Goal: Task Accomplishment & Management: Manage account settings

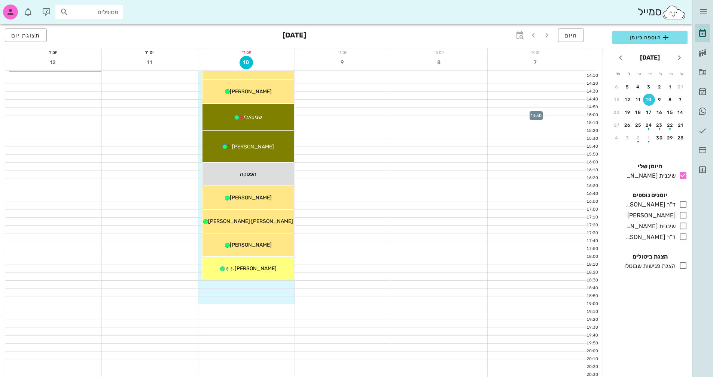
scroll to position [337, 0]
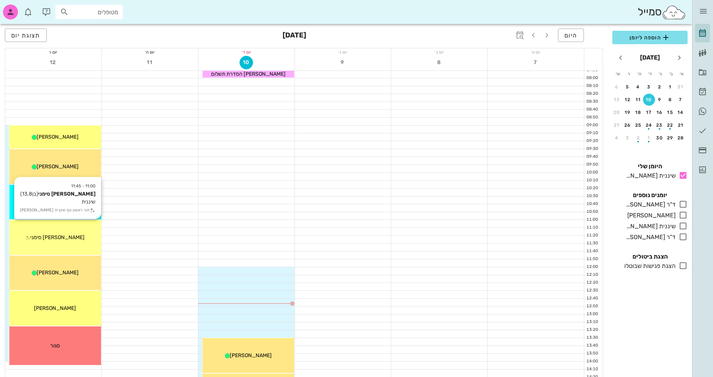
scroll to position [37, 0]
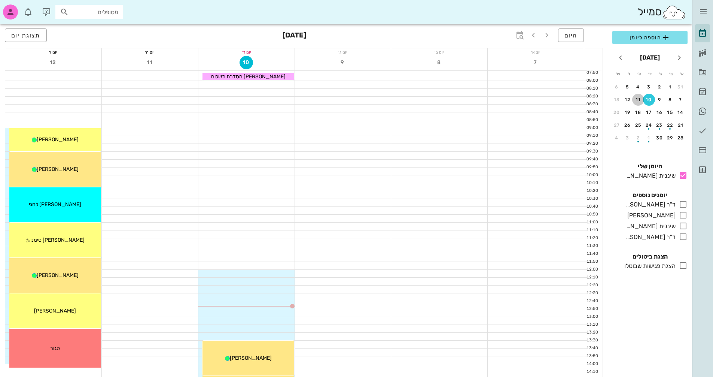
click at [640, 102] on div "11" at bounding box center [638, 99] width 12 height 5
click at [682, 217] on icon at bounding box center [683, 214] width 9 height 9
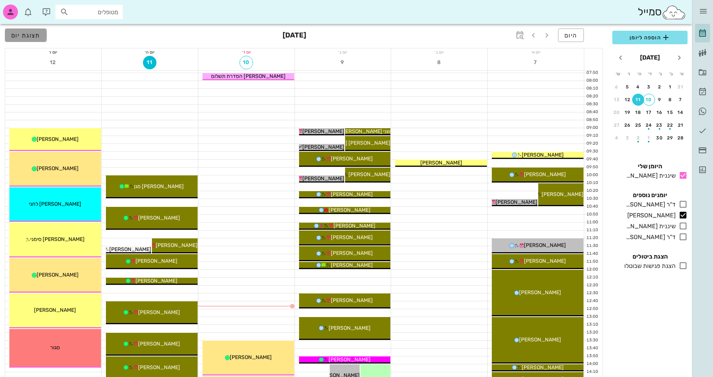
click at [21, 37] on span "תצוגת יום" at bounding box center [25, 35] width 29 height 7
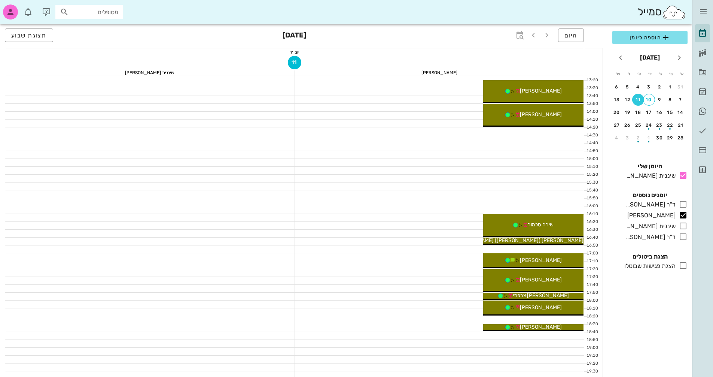
scroll to position [299, 0]
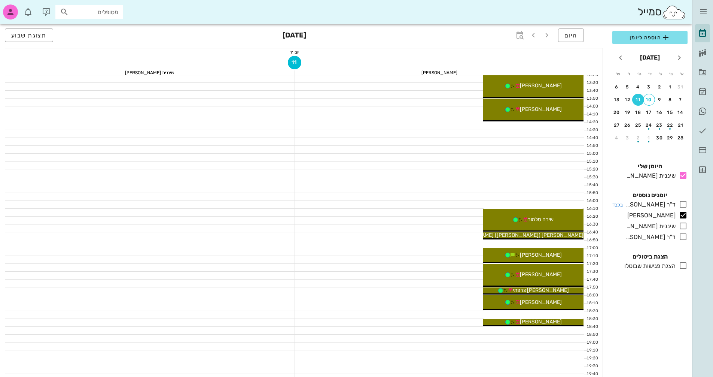
click at [684, 203] on icon at bounding box center [683, 204] width 9 height 9
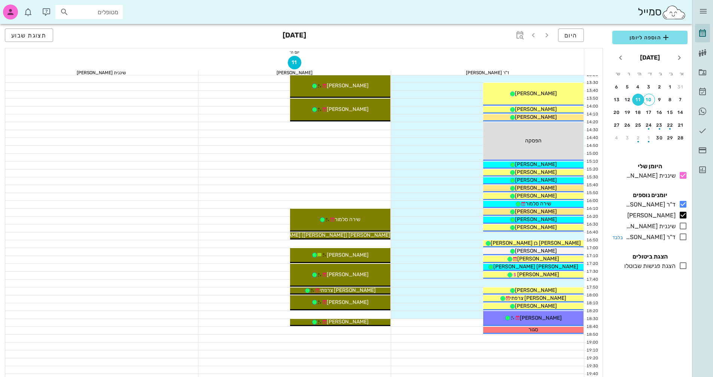
click at [682, 238] on icon at bounding box center [683, 236] width 9 height 9
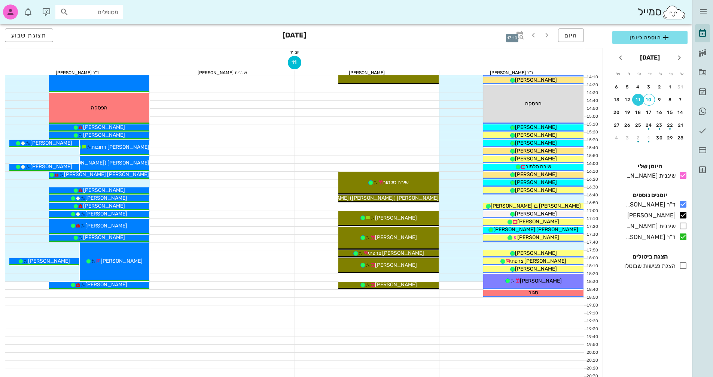
scroll to position [337, 0]
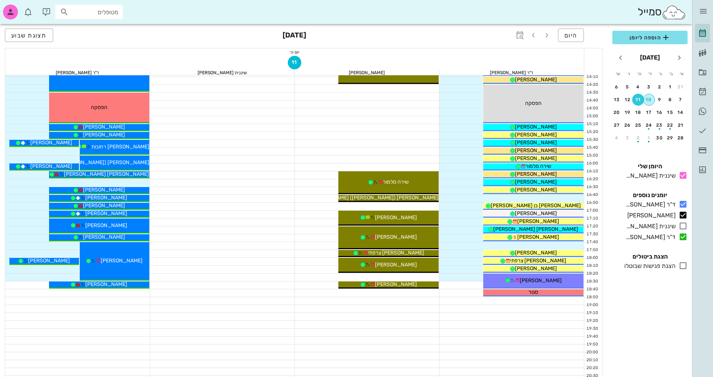
click at [648, 103] on button "10" at bounding box center [649, 100] width 12 height 12
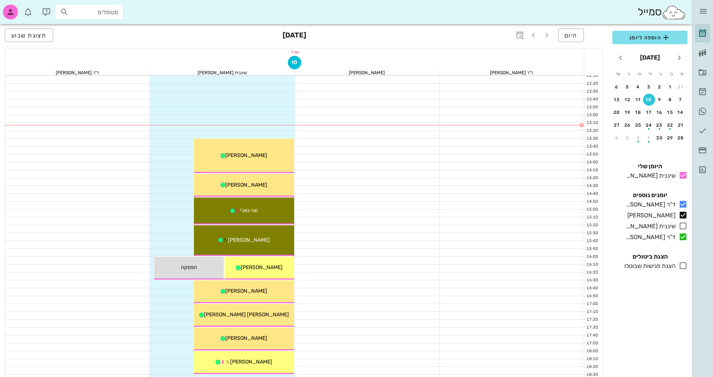
scroll to position [225, 0]
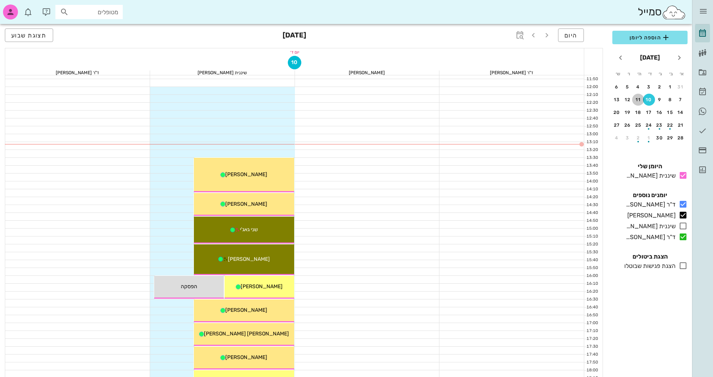
click at [637, 101] on div "11" at bounding box center [638, 99] width 12 height 5
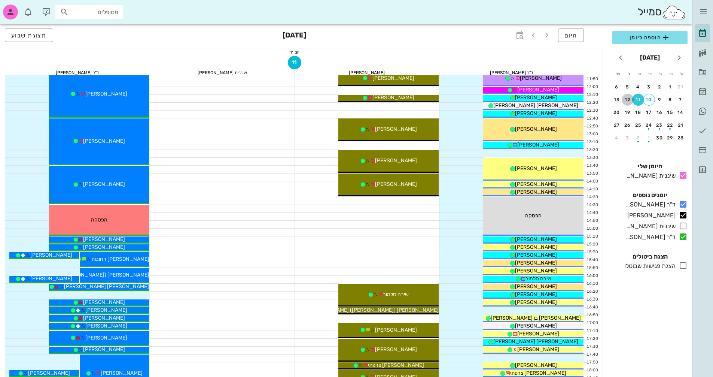
click at [626, 101] on div "12" at bounding box center [628, 99] width 12 height 5
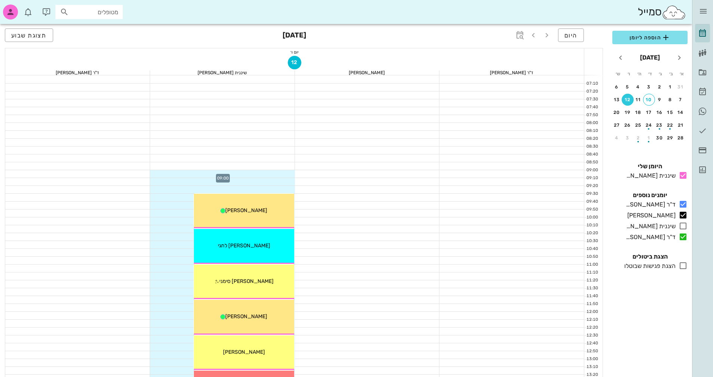
click at [285, 172] on div at bounding box center [222, 173] width 145 height 7
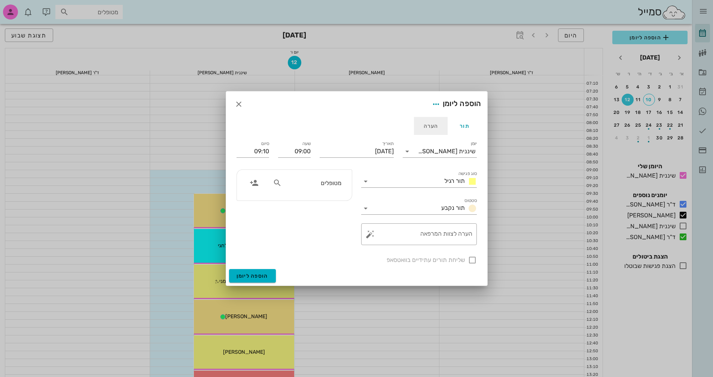
click at [433, 125] on div "הערה" at bounding box center [431, 126] width 34 height 18
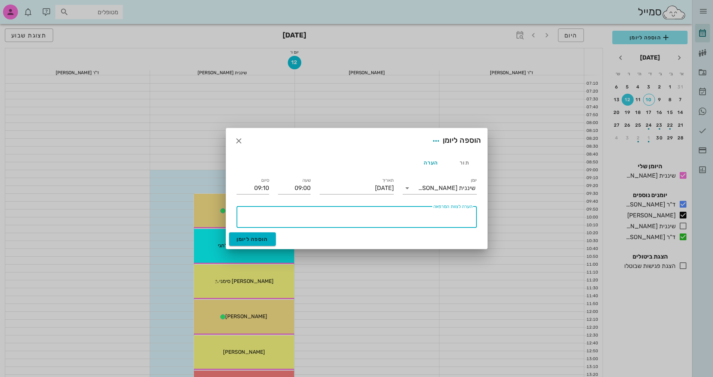
click at [449, 221] on textarea "הערה לצוות המרפאה" at bounding box center [355, 219] width 234 height 18
type textarea "j"
type textarea "חסום"
click at [432, 142] on icon "button" at bounding box center [436, 140] width 9 height 9
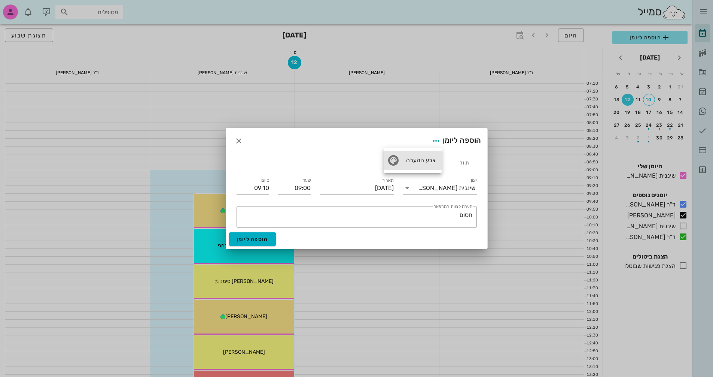
click at [422, 159] on div "צבע ההערה" at bounding box center [420, 159] width 31 height 7
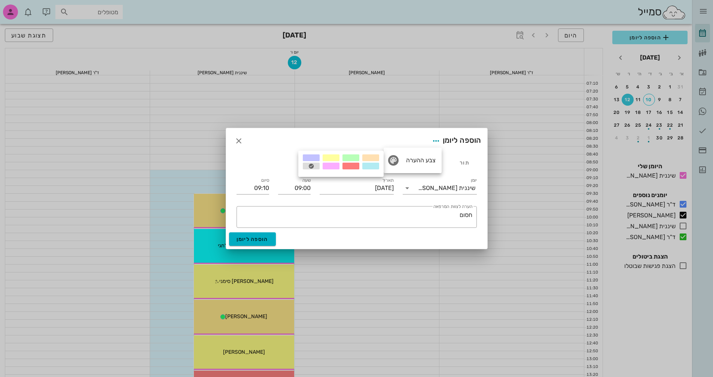
click at [347, 167] on div at bounding box center [351, 165] width 17 height 7
drag, startPoint x: 262, startPoint y: 186, endPoint x: 270, endPoint y: 186, distance: 7.1
click at [270, 186] on div "סיום 09:10" at bounding box center [253, 186] width 42 height 30
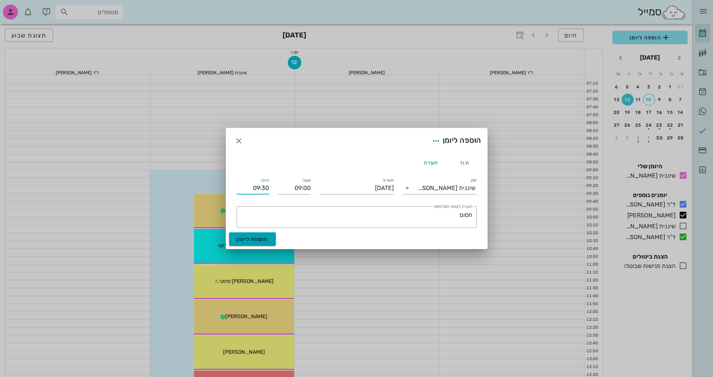
type input "09:30"
click at [258, 241] on span "הוספה ליומן" at bounding box center [253, 239] width 32 height 6
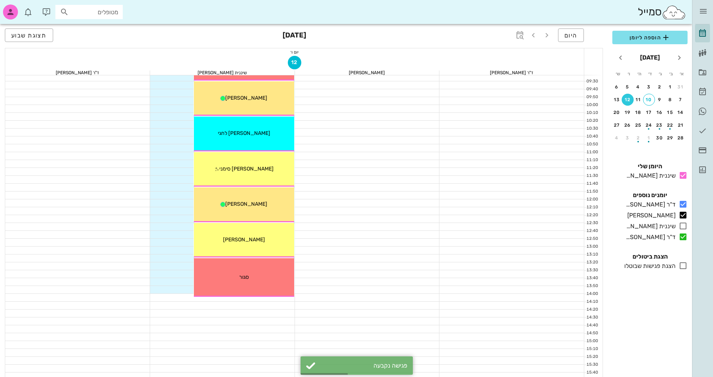
scroll to position [37, 0]
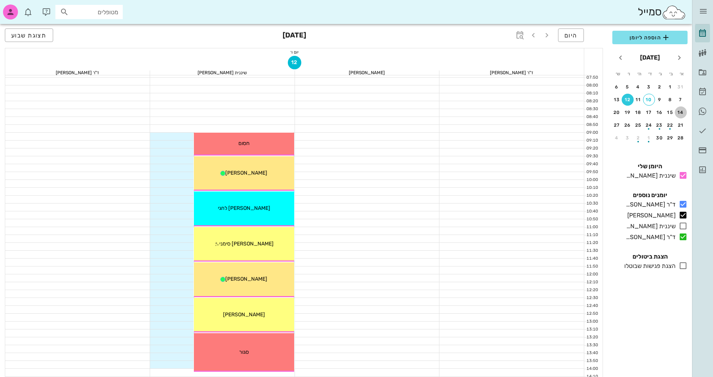
click at [682, 113] on div "14" at bounding box center [681, 112] width 12 height 5
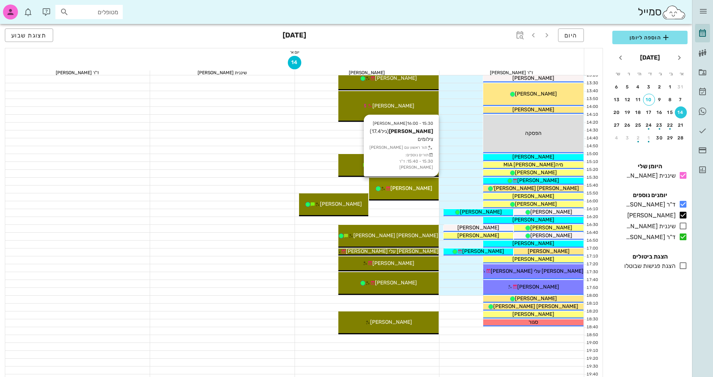
scroll to position [299, 0]
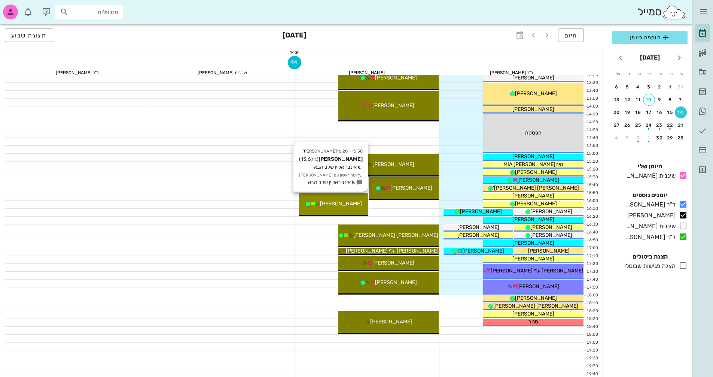
click at [350, 202] on span "שירה דיקלר" at bounding box center [341, 203] width 42 height 6
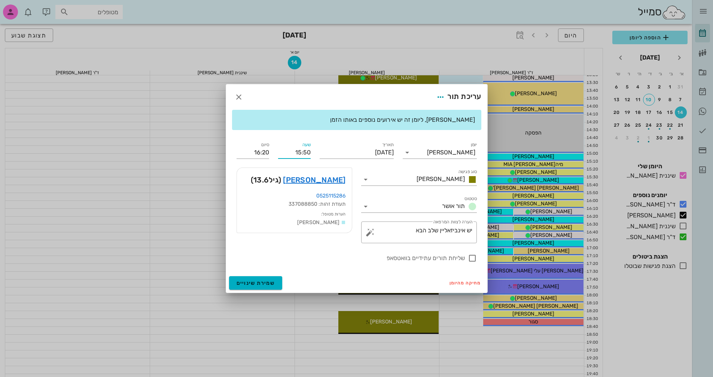
drag, startPoint x: 292, startPoint y: 152, endPoint x: 311, endPoint y: 151, distance: 19.1
click at [311, 151] on div "שעה 15:50" at bounding box center [295, 149] width 42 height 27
type input "16:00"
type input "16:30"
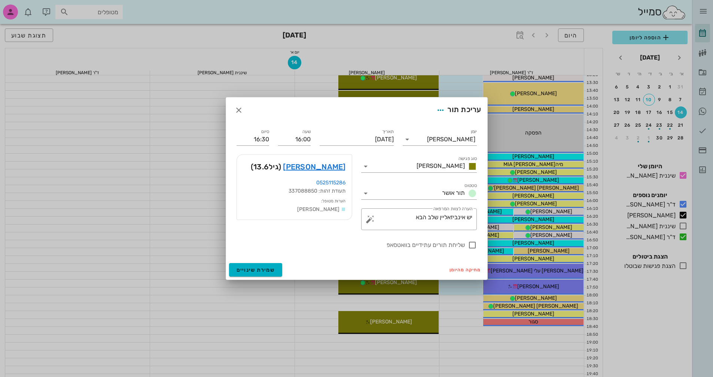
click at [316, 257] on div "יומן יומן מרפאה סוג פגישה אנסטסיה סטטוס תור אושר תאריך יום ראשון, 14 בספטמבר 20…" at bounding box center [356, 191] width 261 height 137
click at [273, 269] on span "שמירת שינויים" at bounding box center [256, 270] width 39 height 6
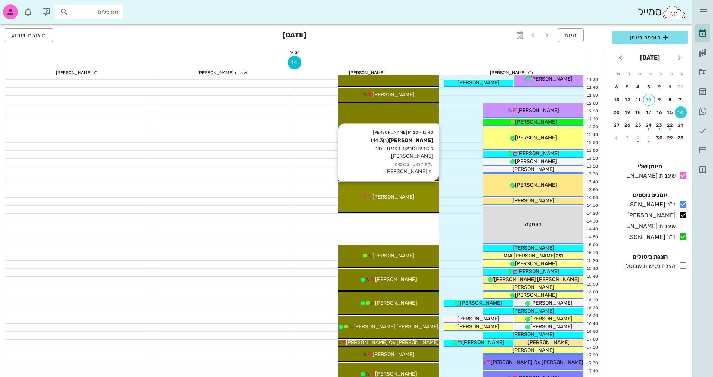
scroll to position [225, 0]
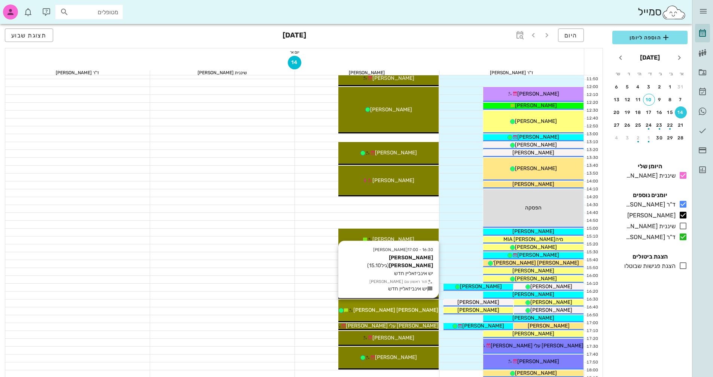
click at [414, 307] on div "אלון וינר" at bounding box center [388, 310] width 100 height 8
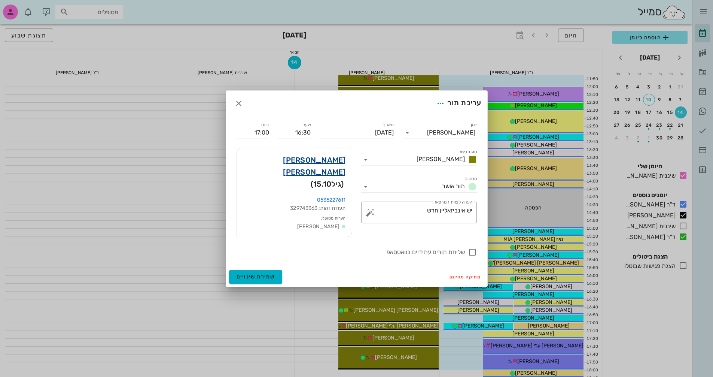
click at [337, 162] on link "אלון וינר" at bounding box center [294, 166] width 103 height 24
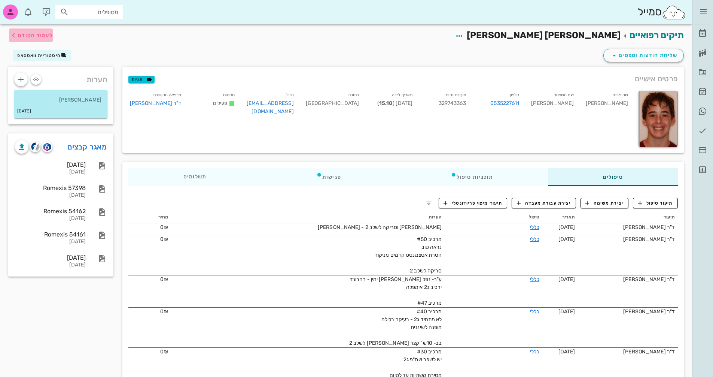
click at [34, 34] on span "לעמוד הקודם" at bounding box center [35, 35] width 35 height 6
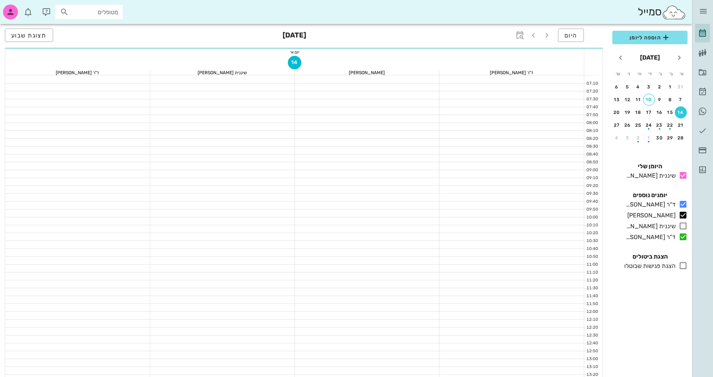
scroll to position [225, 0]
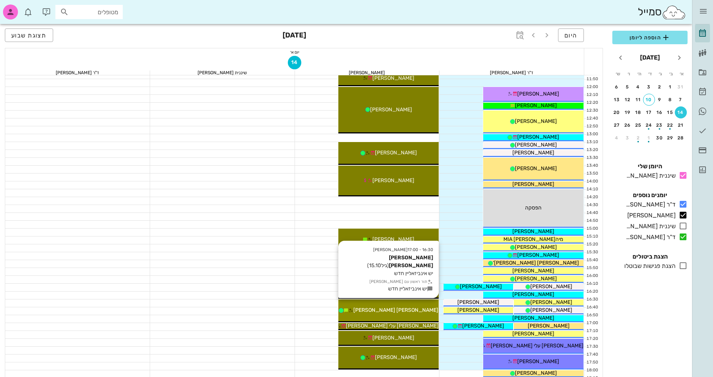
click at [424, 311] on div "אלון וינר" at bounding box center [388, 310] width 100 height 8
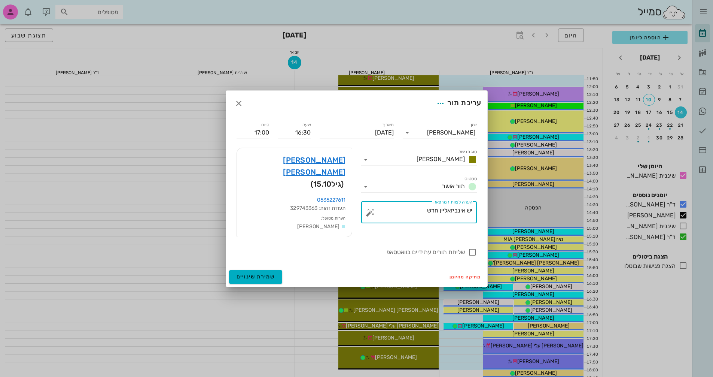
drag, startPoint x: 426, startPoint y: 216, endPoint x: 438, endPoint y: 216, distance: 12.7
click at [438, 216] on textarea "יש אינביזאליין חדש" at bounding box center [422, 214] width 101 height 18
click at [336, 167] on link "אלון וינר" at bounding box center [294, 166] width 103 height 24
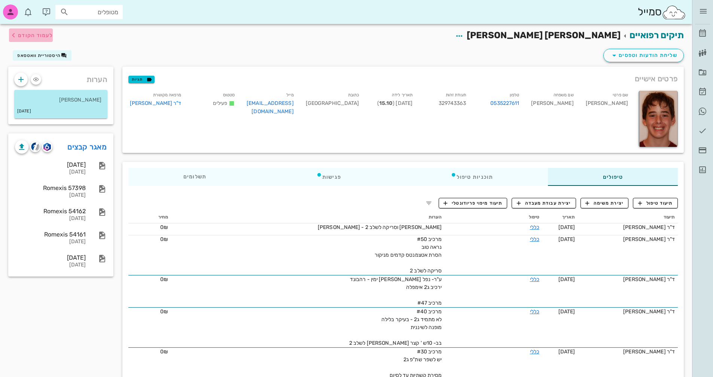
click at [20, 34] on span "לעמוד הקודם" at bounding box center [35, 35] width 35 height 6
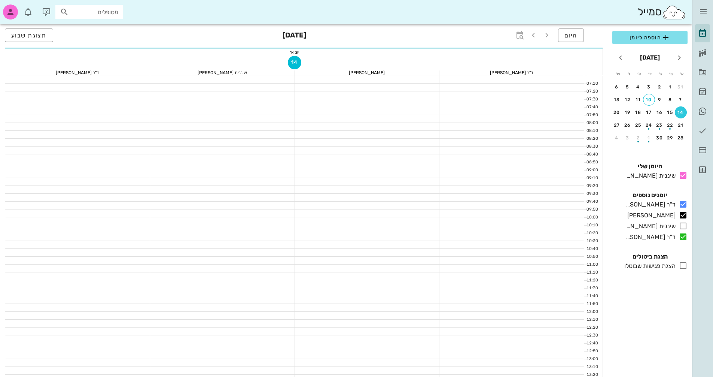
scroll to position [225, 0]
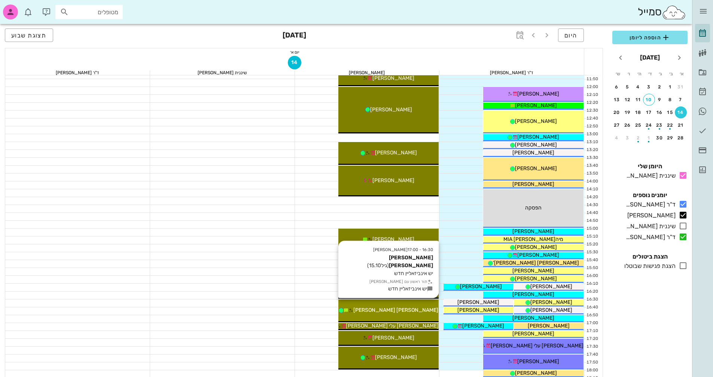
click at [394, 312] on span "אלון וינר" at bounding box center [395, 310] width 85 height 6
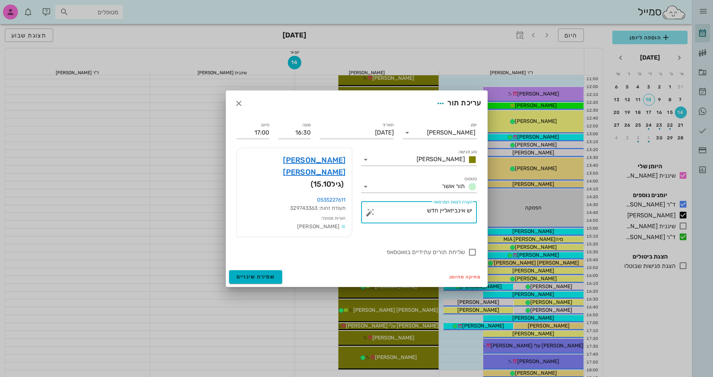
drag, startPoint x: 425, startPoint y: 216, endPoint x: 437, endPoint y: 214, distance: 11.3
click at [437, 214] on textarea "יש אינביזאליין חדש" at bounding box center [422, 214] width 101 height 18
type textarea "יש אינביזאליין שלב נוסף"
click at [260, 273] on span "שמירת שינויים" at bounding box center [256, 276] width 39 height 6
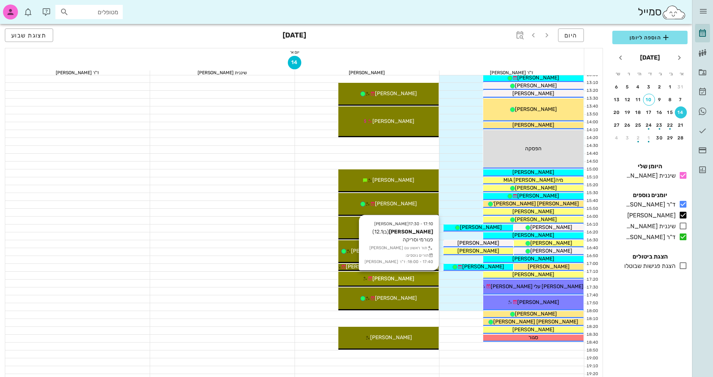
scroll to position [299, 0]
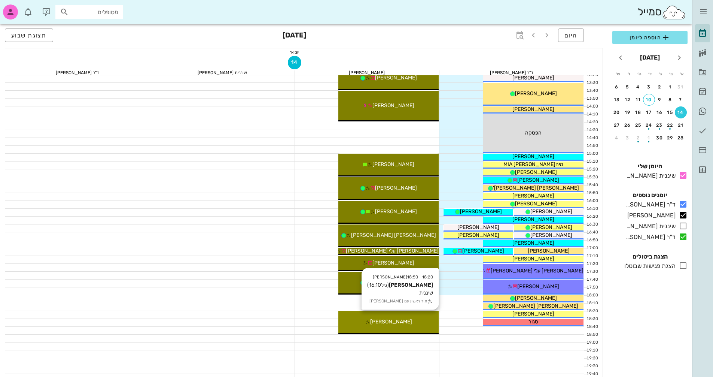
click at [423, 321] on div "אוריאל דרי" at bounding box center [388, 321] width 100 height 8
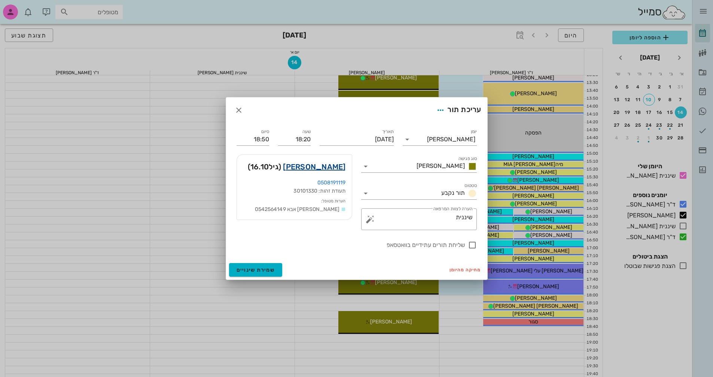
click at [337, 169] on link "אוריאל דרי" at bounding box center [314, 167] width 63 height 12
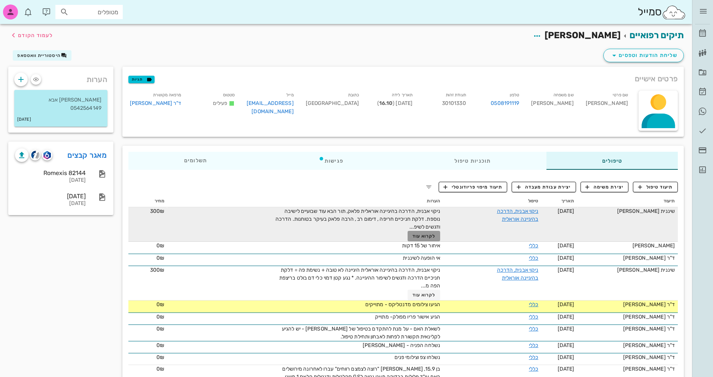
click at [427, 238] on span "לקרוא עוד" at bounding box center [424, 235] width 23 height 5
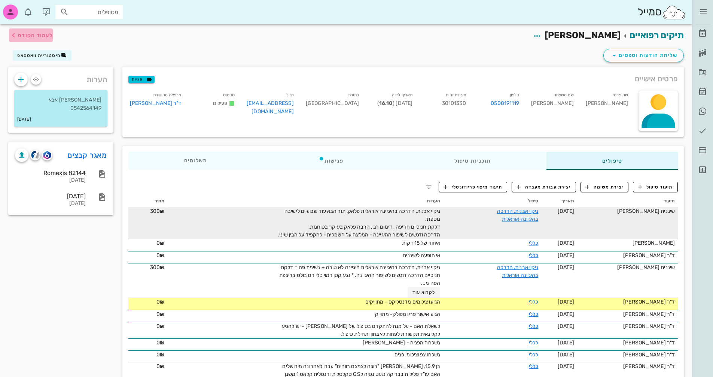
click at [12, 35] on icon "button" at bounding box center [13, 35] width 9 height 9
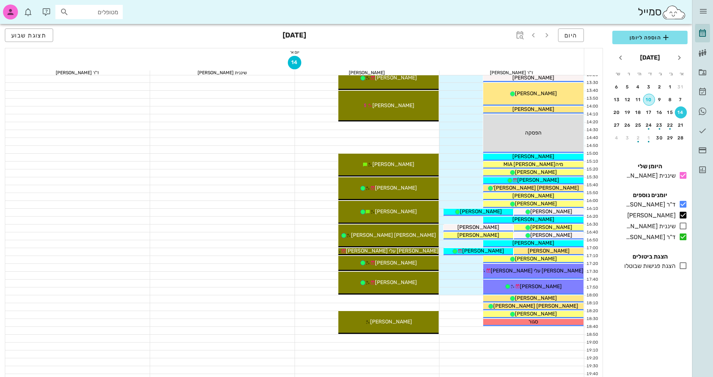
click at [648, 101] on div "10" at bounding box center [649, 99] width 11 height 5
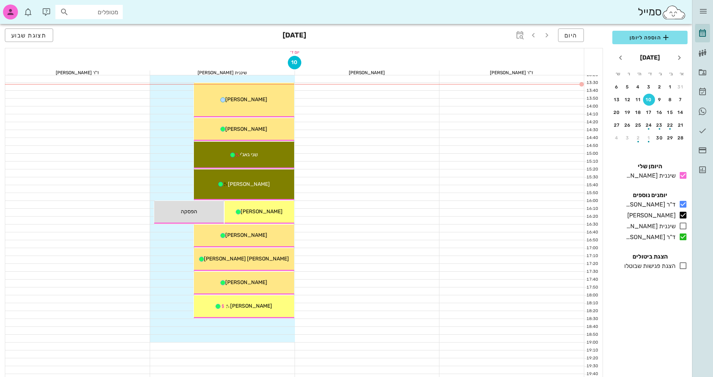
scroll to position [150, 0]
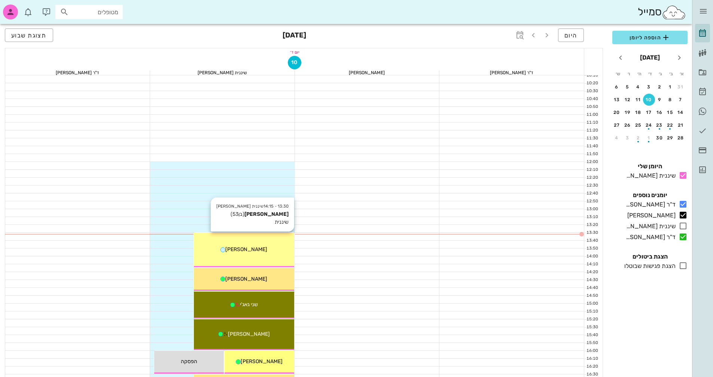
click at [264, 248] on div "[PERSON_NAME]" at bounding box center [244, 249] width 100 height 8
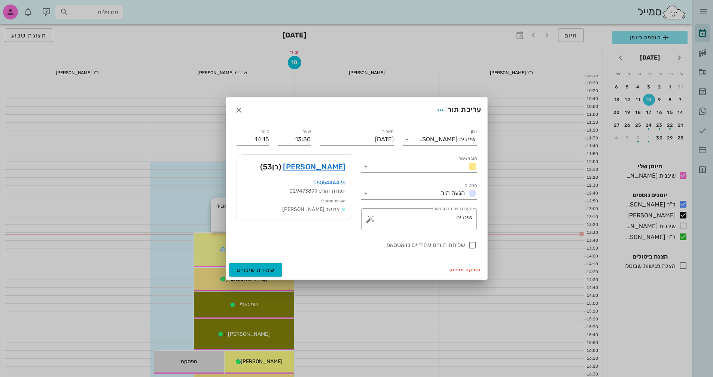
click at [264, 248] on div at bounding box center [356, 188] width 713 height 377
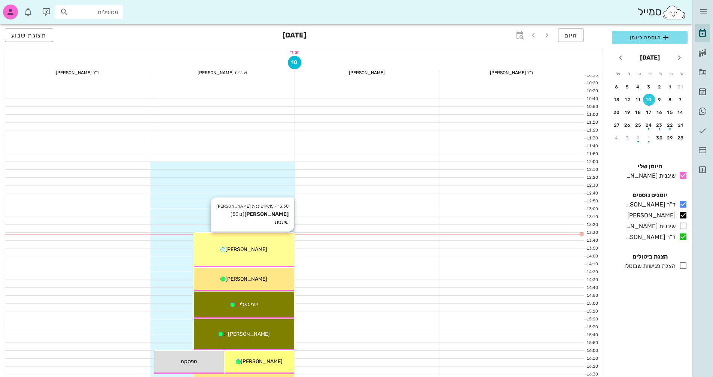
click at [268, 247] on div "[PERSON_NAME]" at bounding box center [244, 249] width 100 height 8
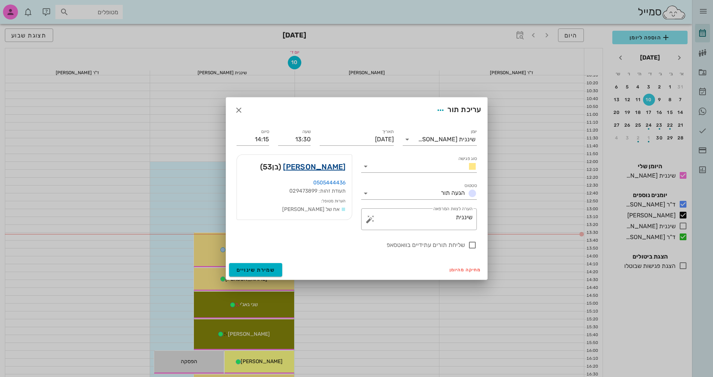
click at [325, 165] on link "ציגי דיקשטיין" at bounding box center [314, 167] width 63 height 12
